Goal: Information Seeking & Learning: Learn about a topic

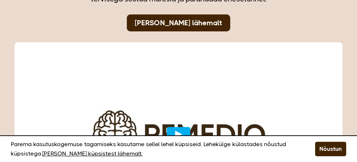
scroll to position [144, 0]
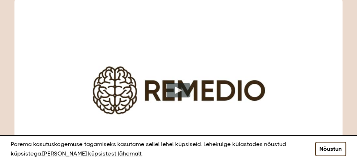
click at [328, 150] on button "Nõustun" at bounding box center [330, 149] width 31 height 14
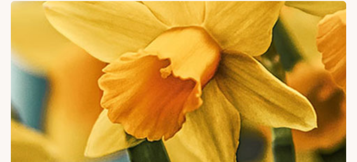
scroll to position [1336, 0]
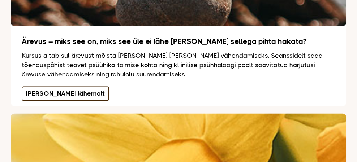
click at [39, 86] on link "[PERSON_NAME] lähemalt" at bounding box center [65, 93] width 87 height 14
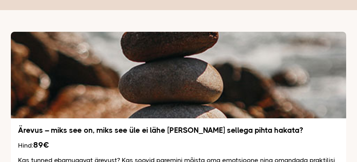
scroll to position [25, 0]
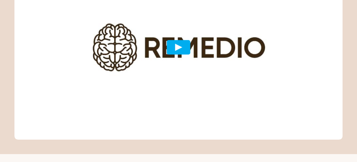
scroll to position [180, 0]
